Goal: Information Seeking & Learning: Learn about a topic

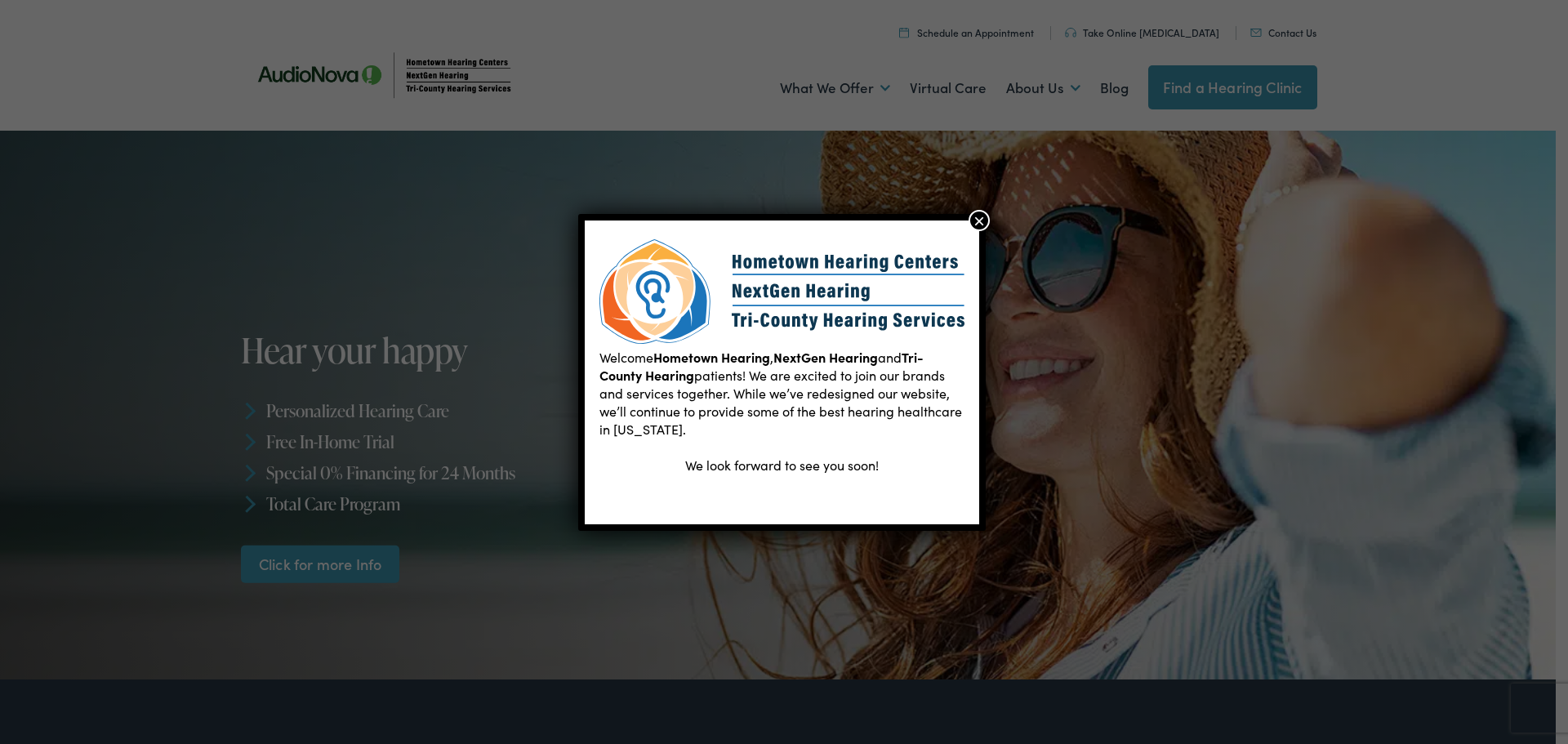
click at [976, 224] on button "×" at bounding box center [979, 221] width 22 height 22
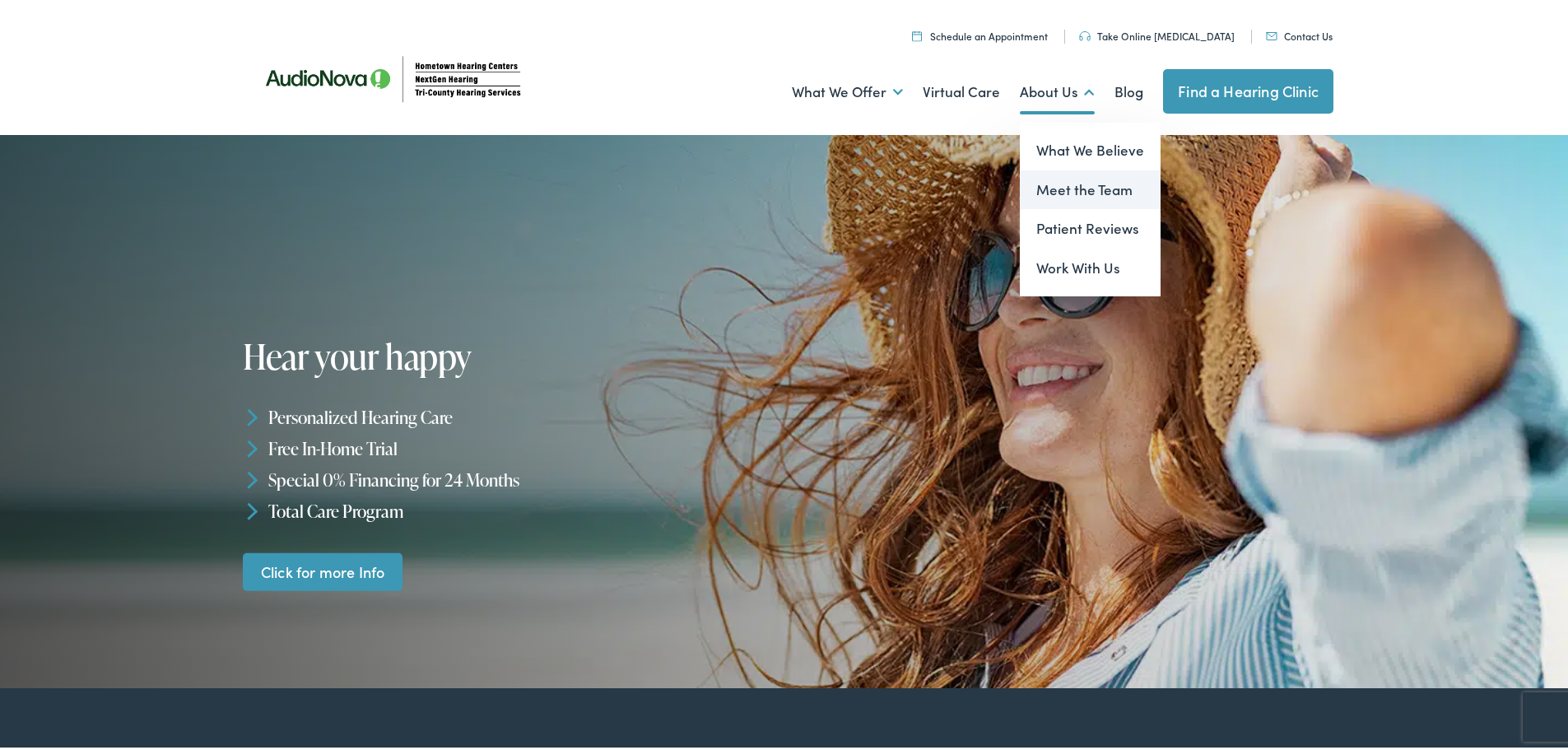
click at [1060, 178] on link "Meet the Team" at bounding box center [1090, 187] width 141 height 40
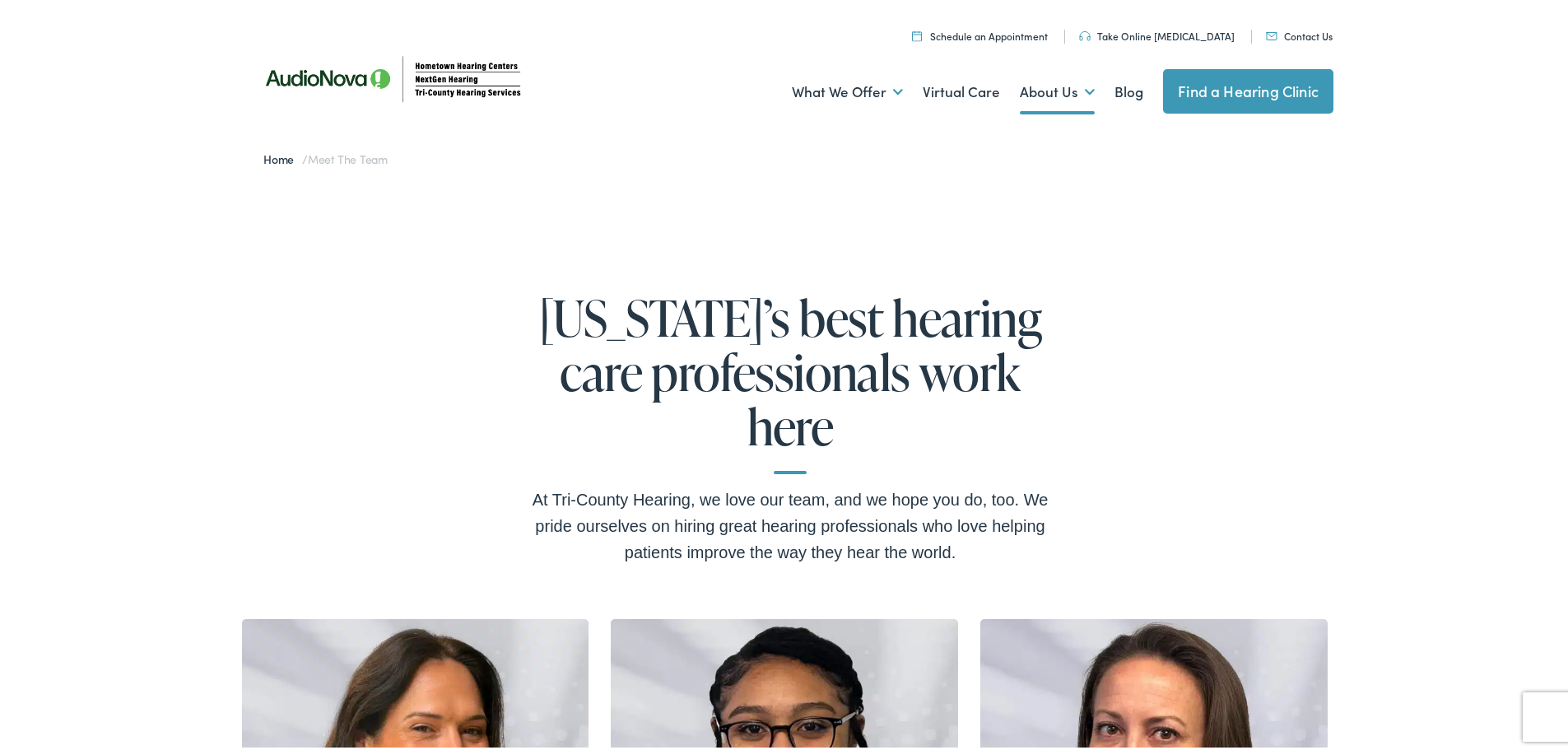
click at [1203, 83] on link "Find a Hearing Clinic" at bounding box center [1248, 87] width 170 height 45
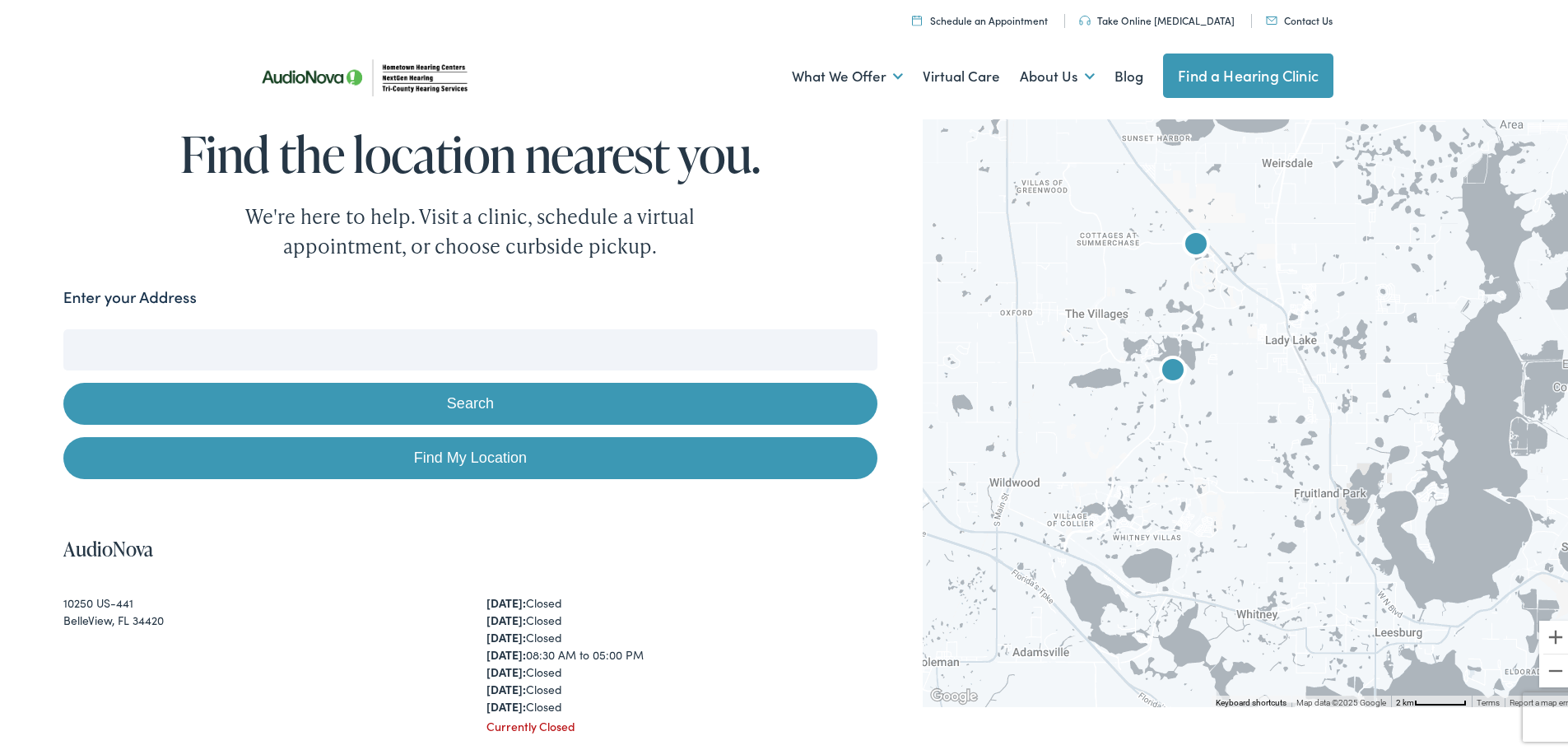
drag, startPoint x: 1399, startPoint y: 443, endPoint x: 1074, endPoint y: 168, distance: 425.7
click at [1074, 168] on div at bounding box center [1251, 407] width 658 height 592
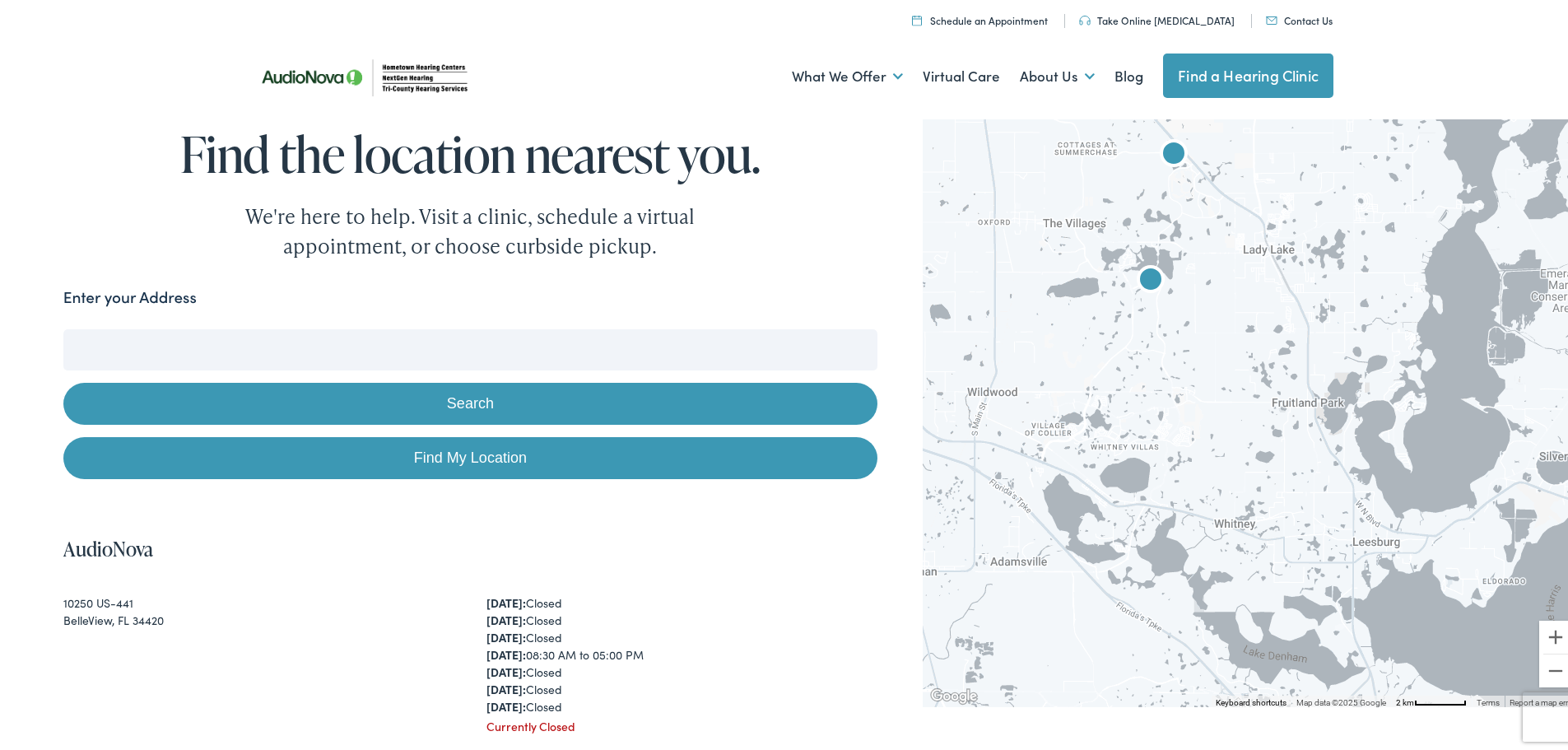
drag, startPoint x: 1155, startPoint y: 397, endPoint x: 1133, endPoint y: 303, distance: 96.5
click at [1133, 303] on div at bounding box center [1251, 407] width 658 height 592
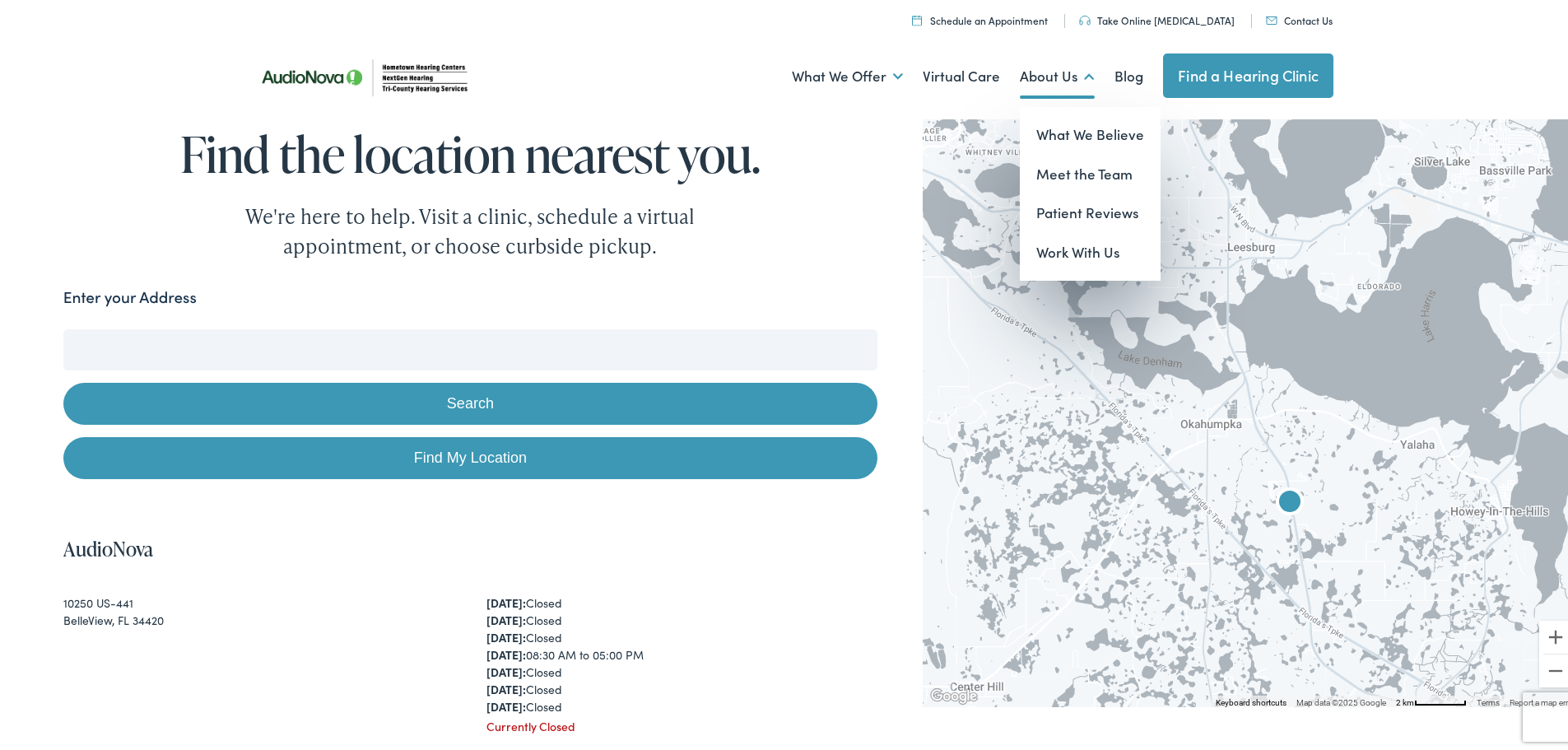
drag, startPoint x: 1183, startPoint y: 366, endPoint x: 1053, endPoint y: 64, distance: 328.8
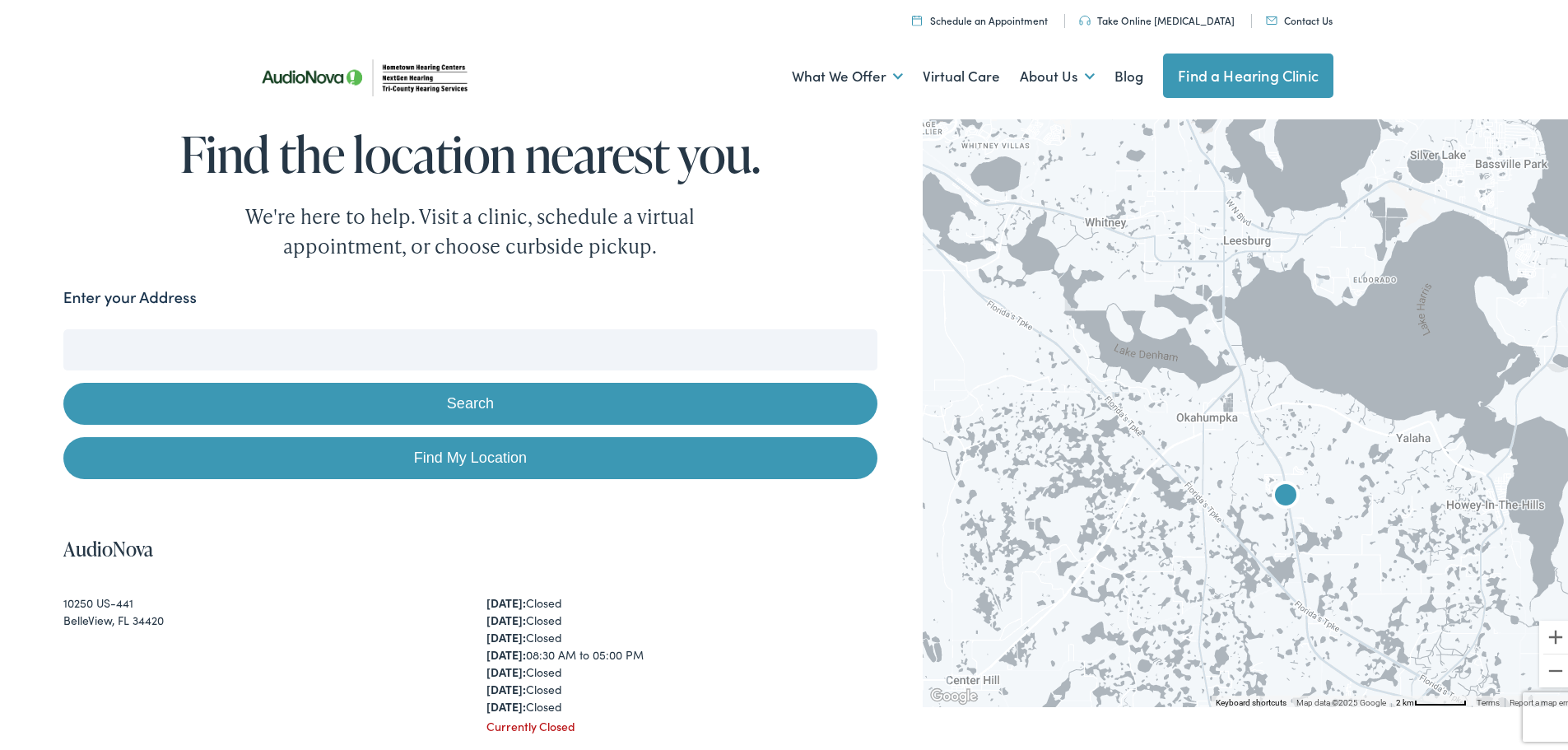
click at [1273, 492] on img "AudioNova" at bounding box center [1286, 494] width 40 height 40
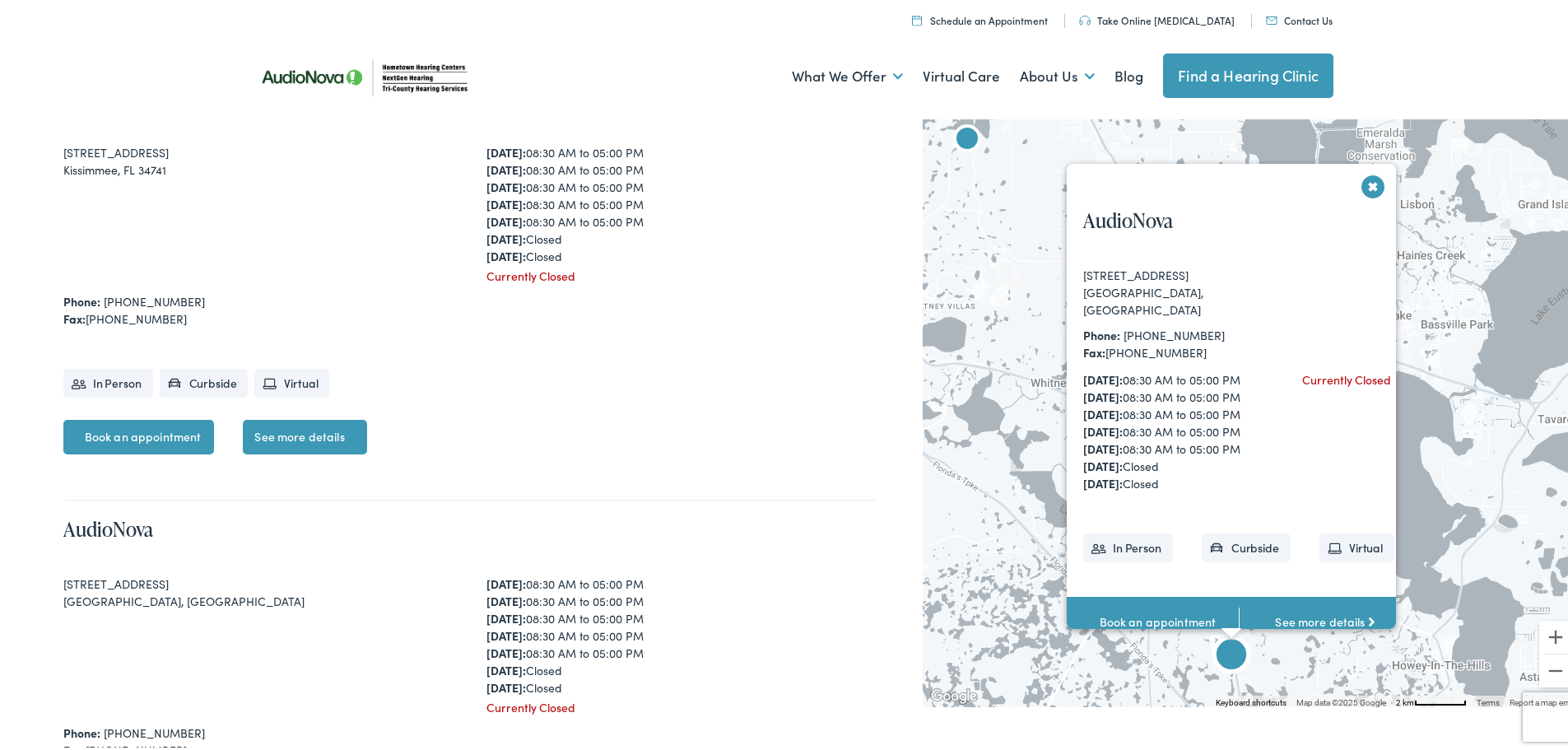
scroll to position [4248, 0]
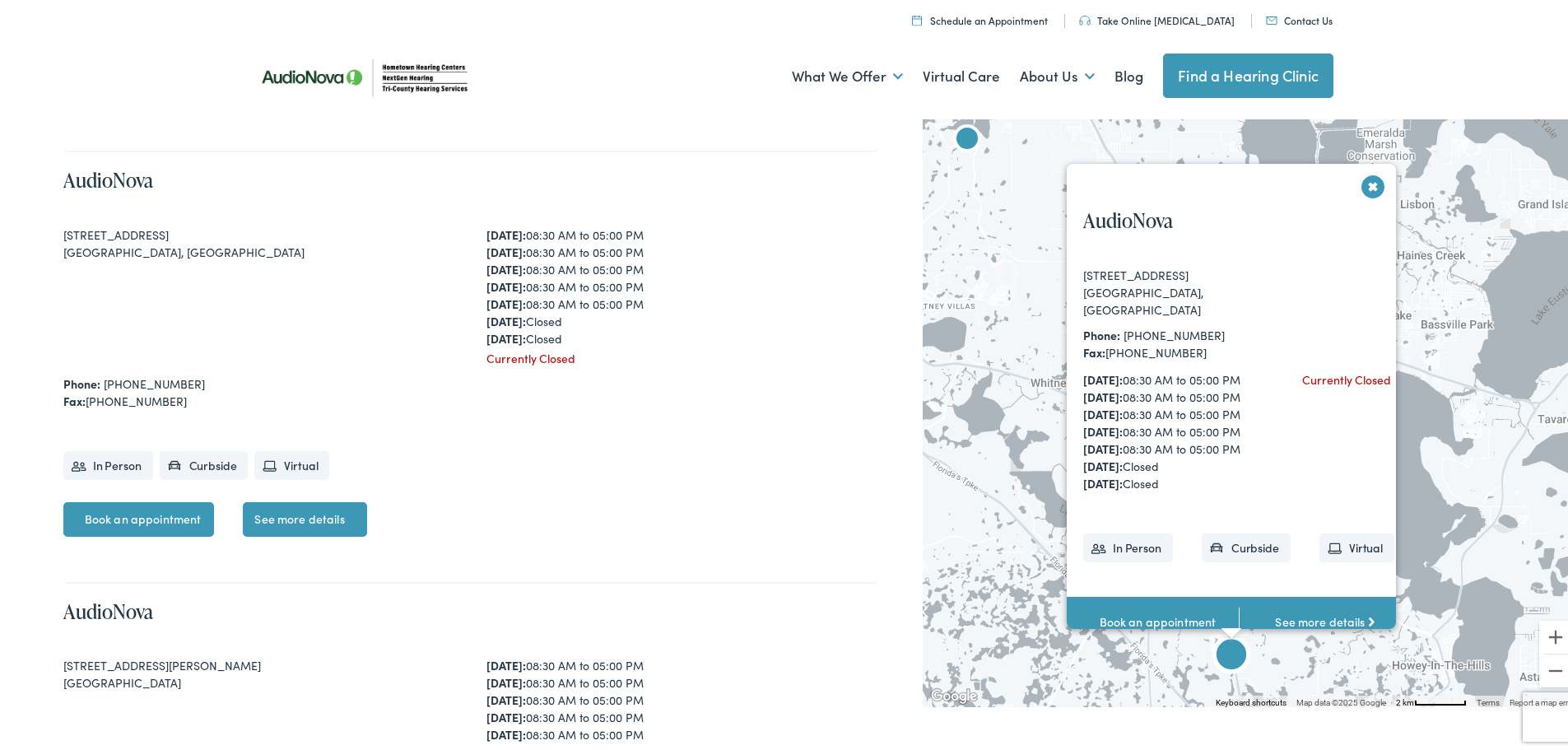
click at [295, 513] on link "See more details" at bounding box center [304, 515] width 124 height 35
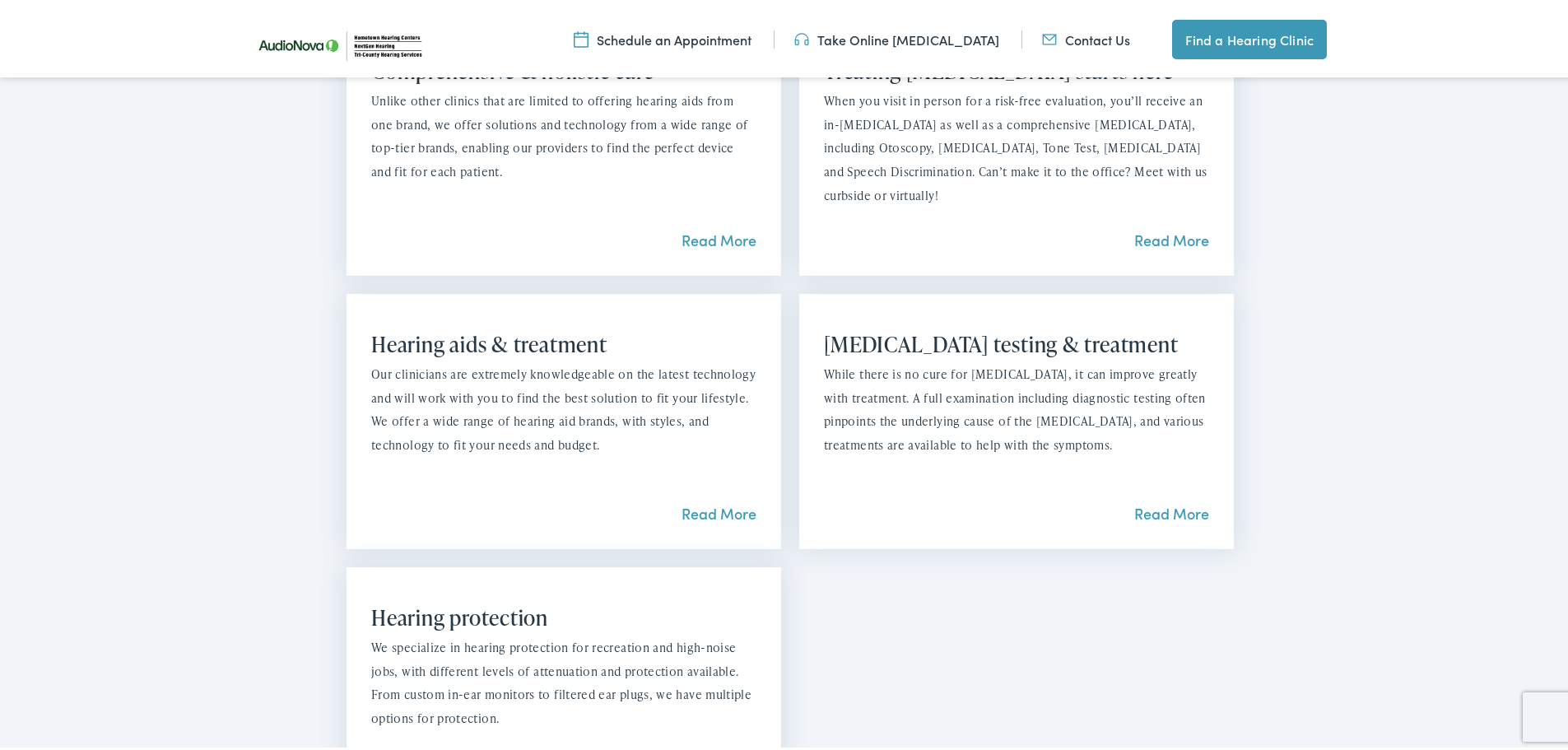
scroll to position [1481, 0]
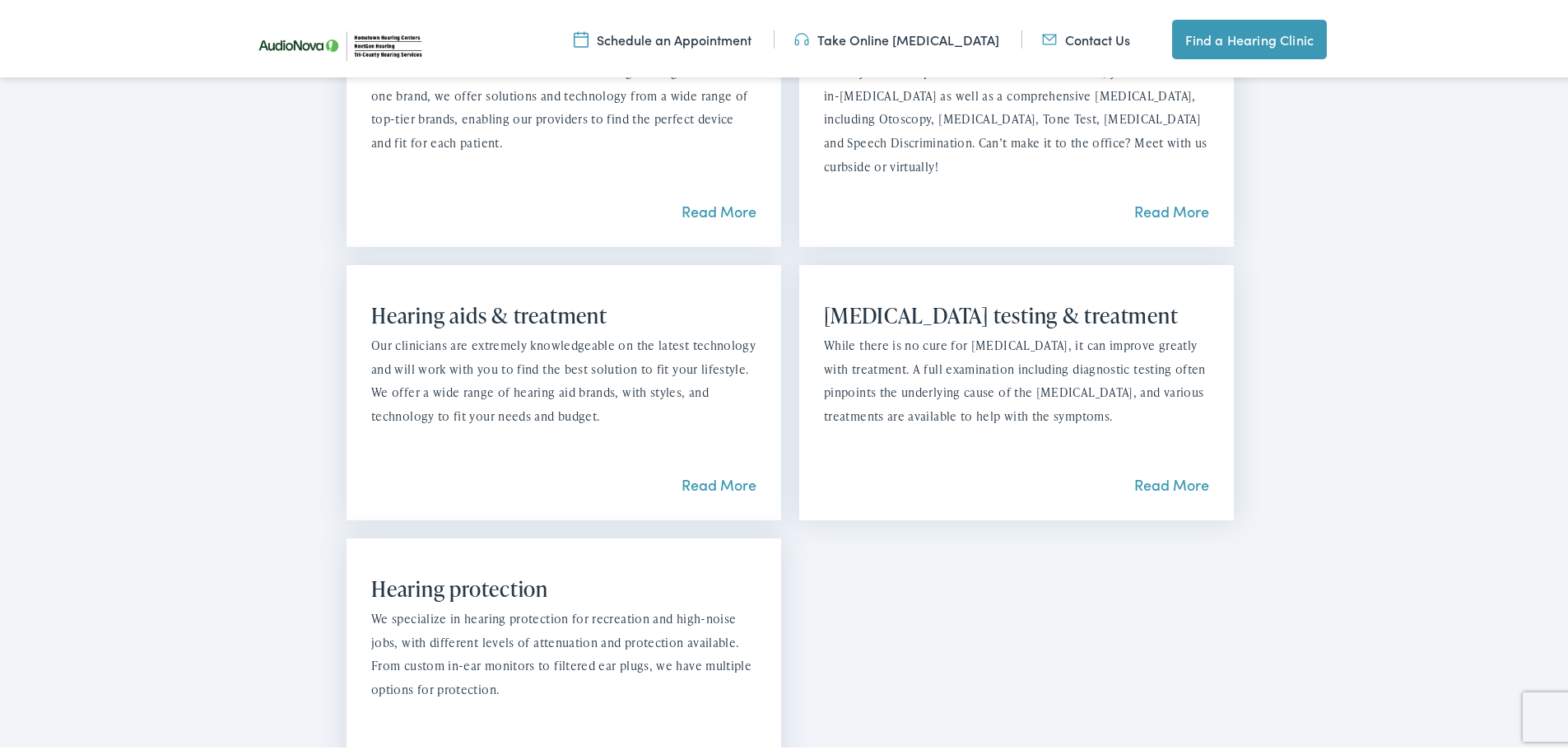
click at [698, 471] on link "Read More" at bounding box center [719, 481] width 75 height 21
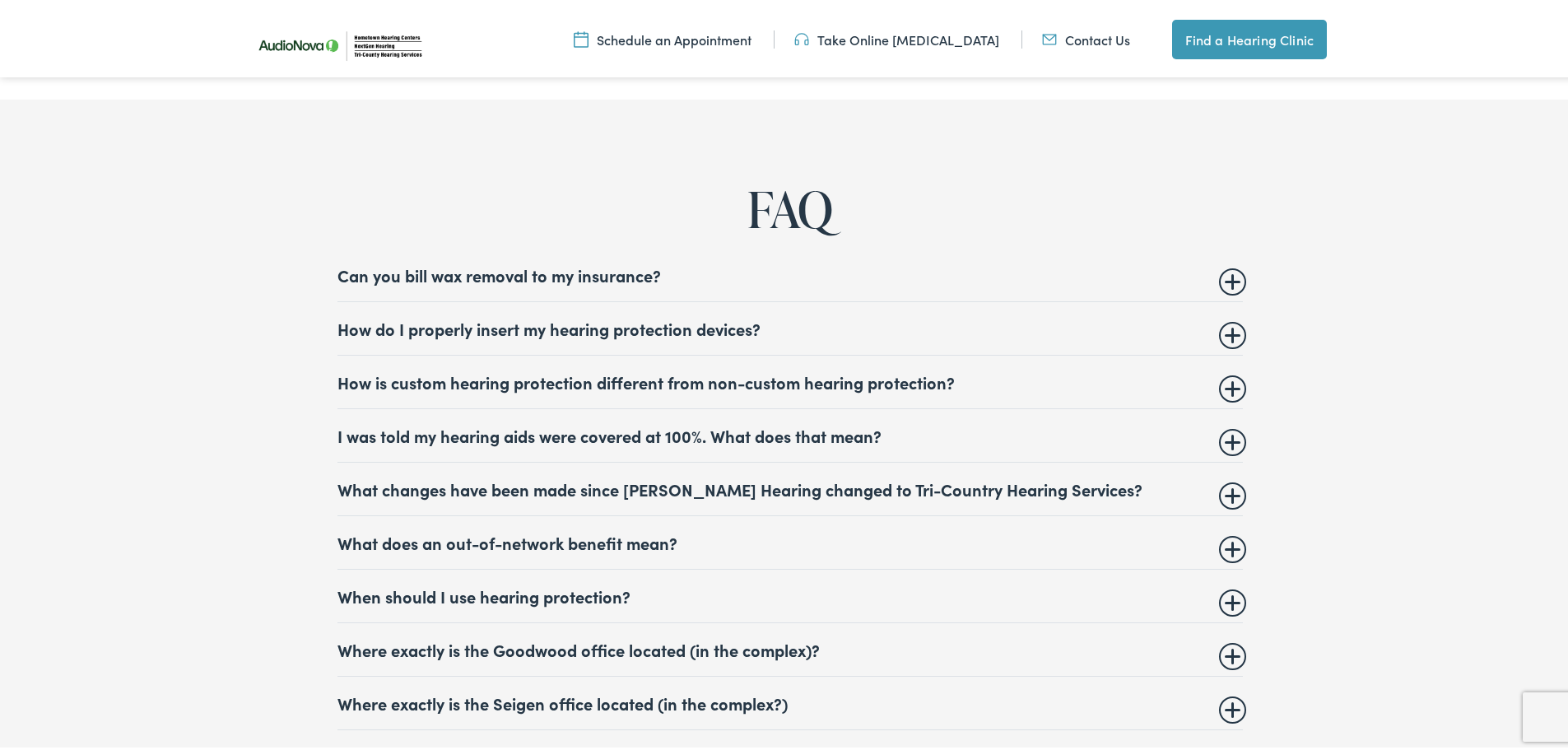
scroll to position [5843, 0]
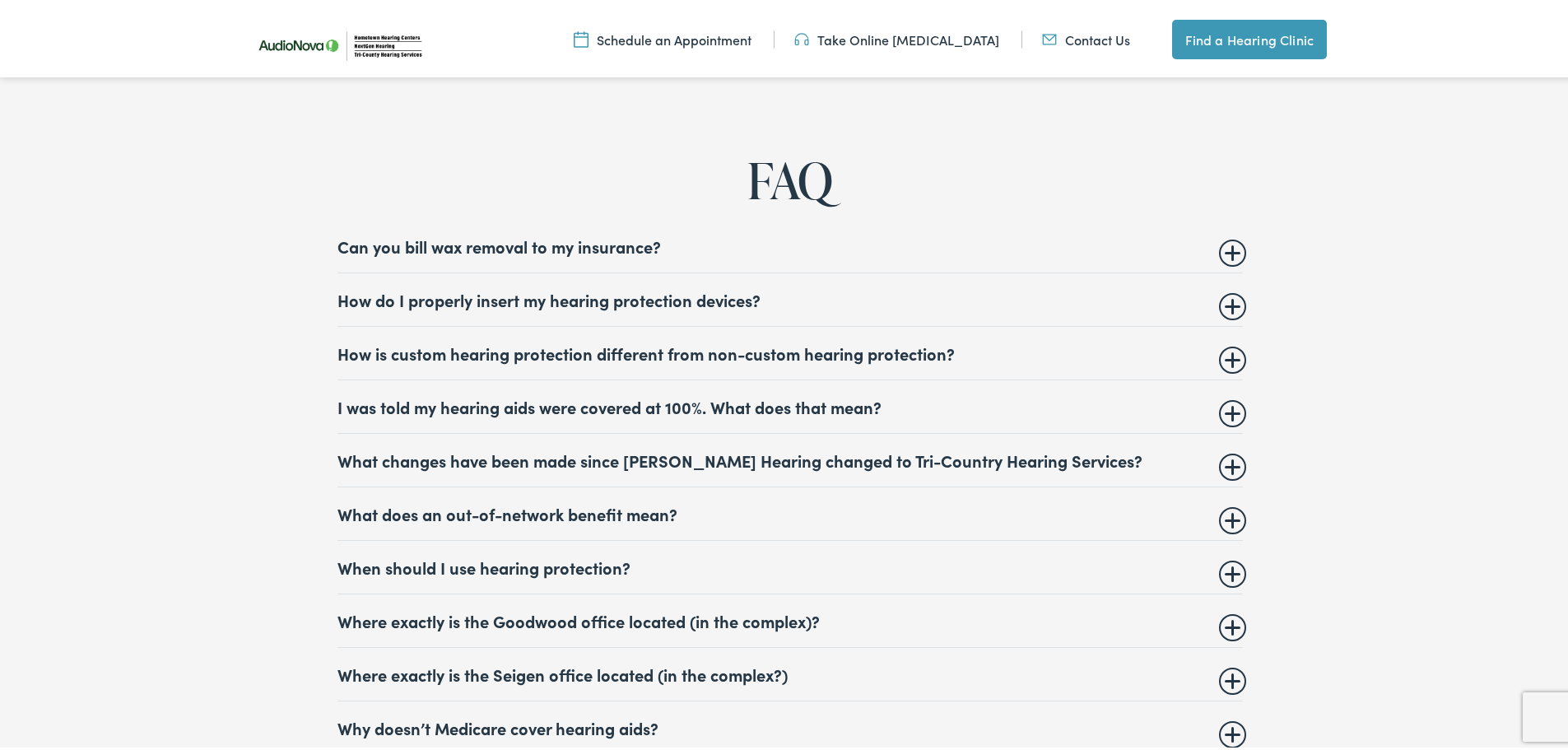
click at [1232, 241] on summary "Can you bill wax removal to my insurance?" at bounding box center [790, 243] width 905 height 20
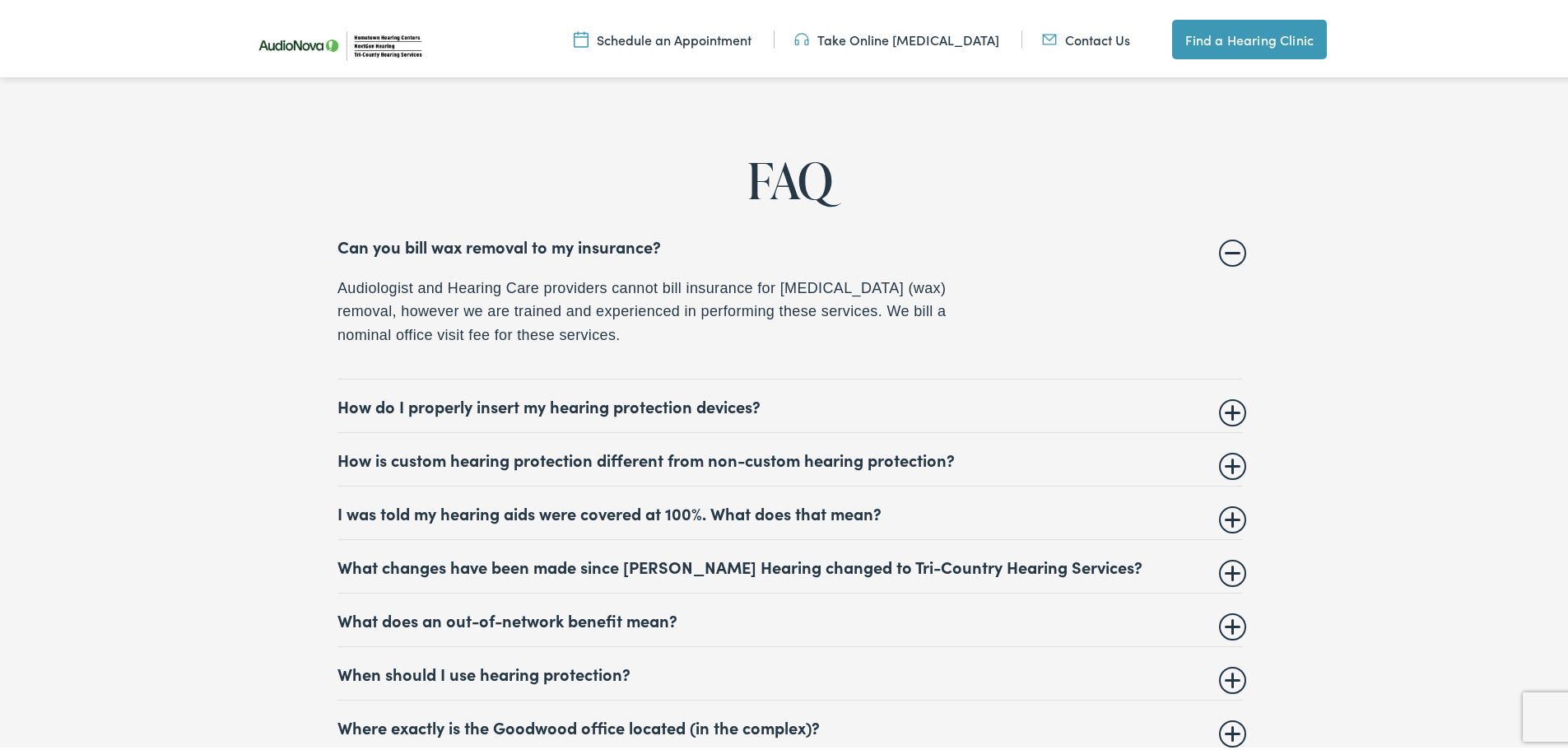
click at [1218, 241] on summary "Can you bill wax removal to my insurance?" at bounding box center [790, 243] width 905 height 20
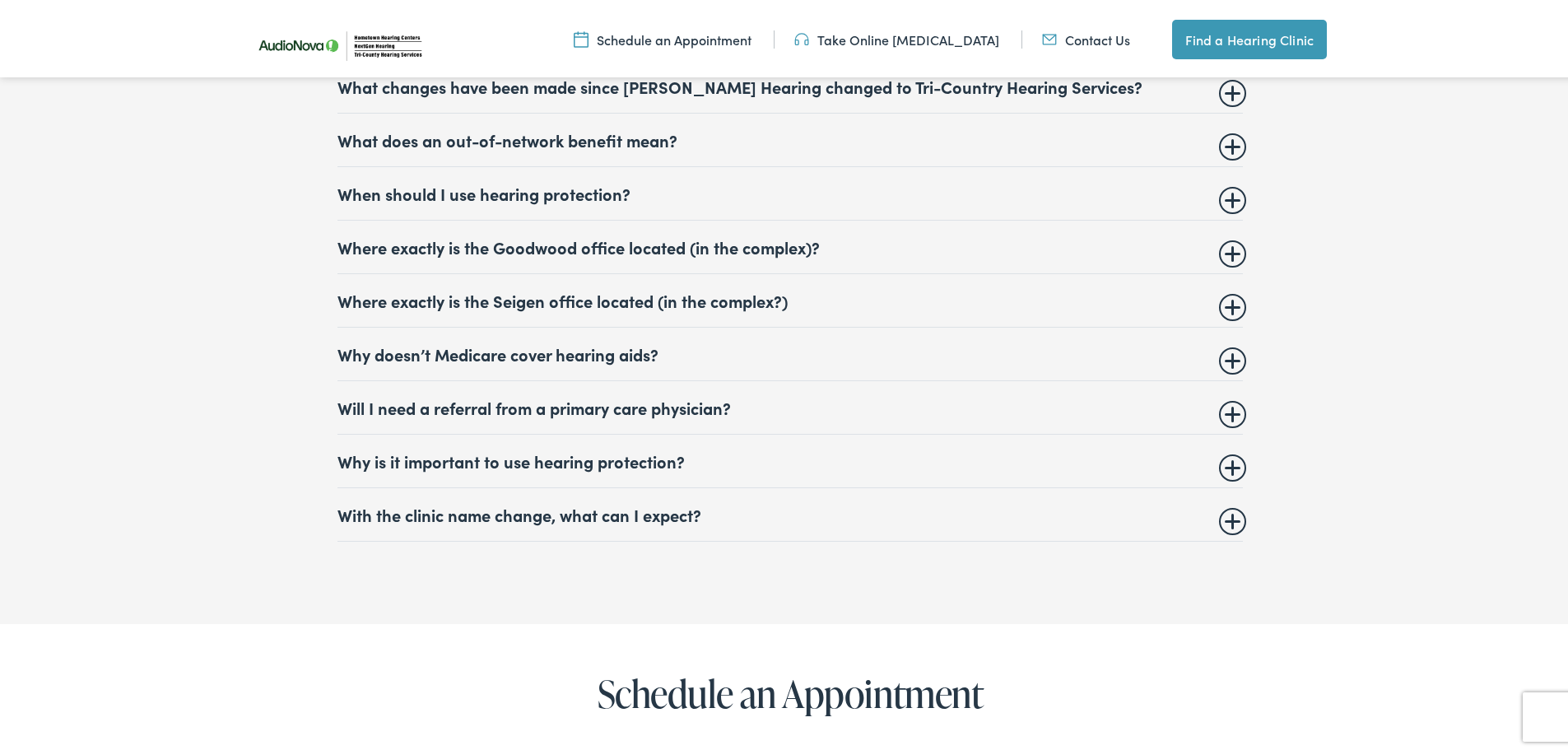
scroll to position [6256, 0]
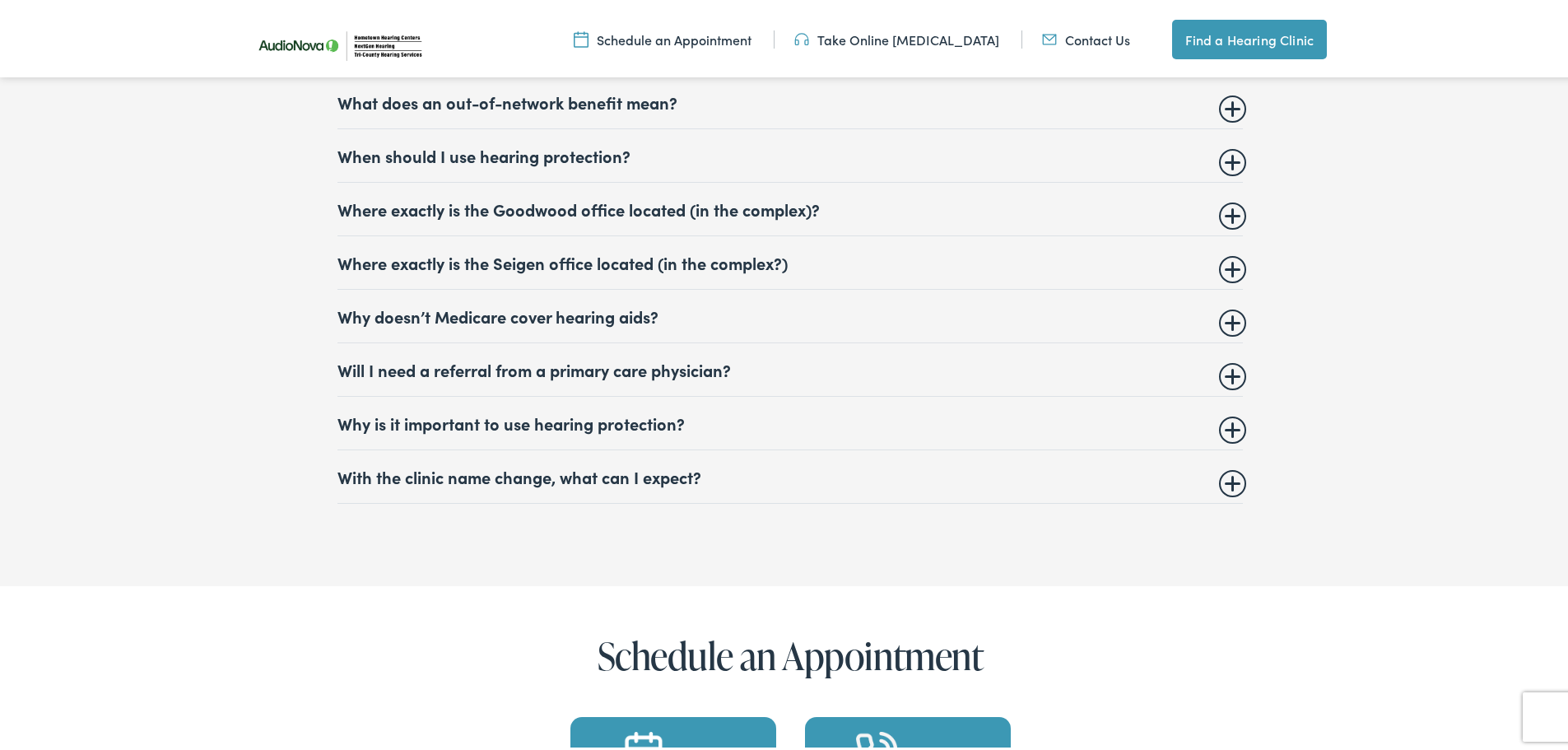
click at [1219, 309] on summary "Why doesn’t Medicare cover hearing aids?" at bounding box center [790, 313] width 905 height 20
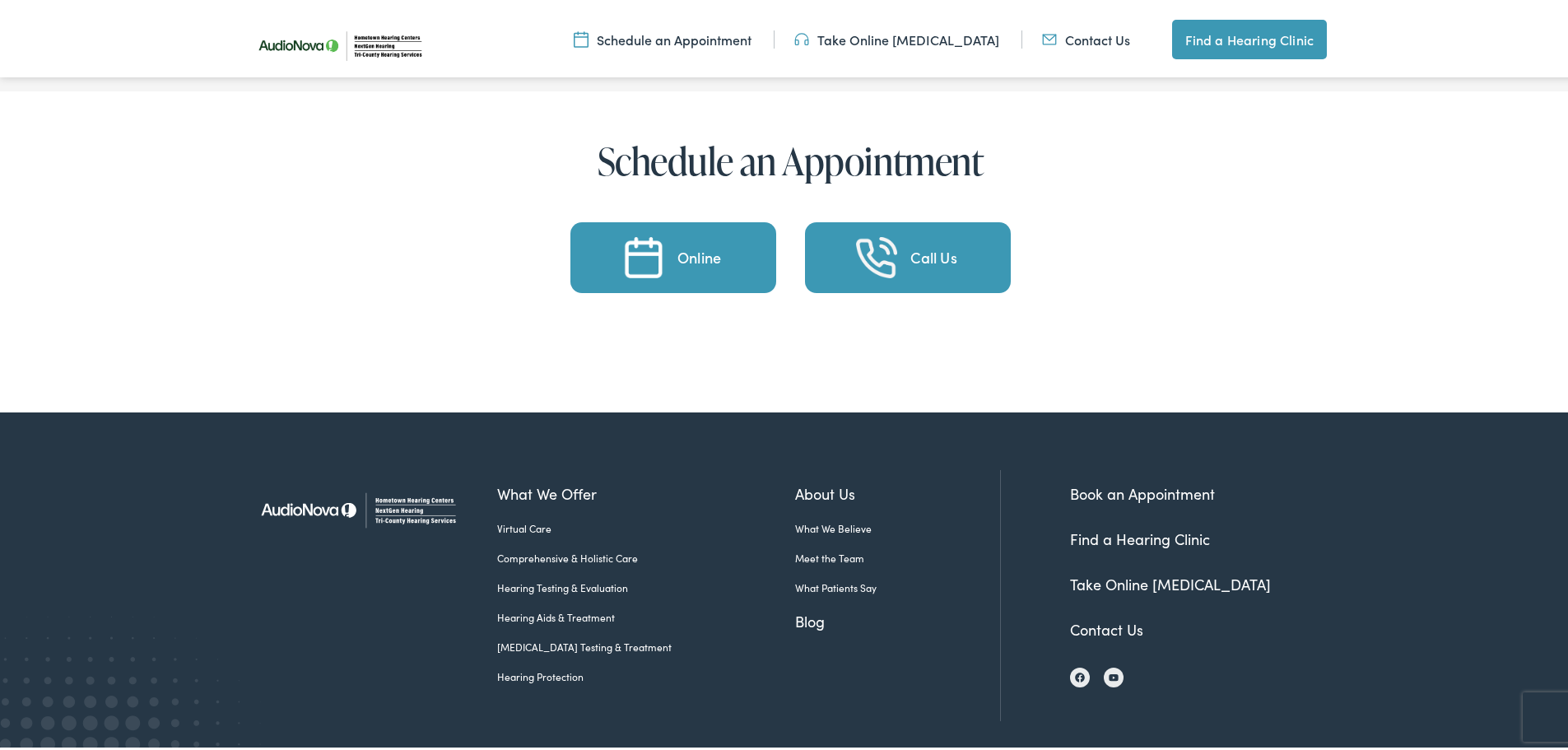
scroll to position [6876, 0]
